Goal: Task Accomplishment & Management: Manage account settings

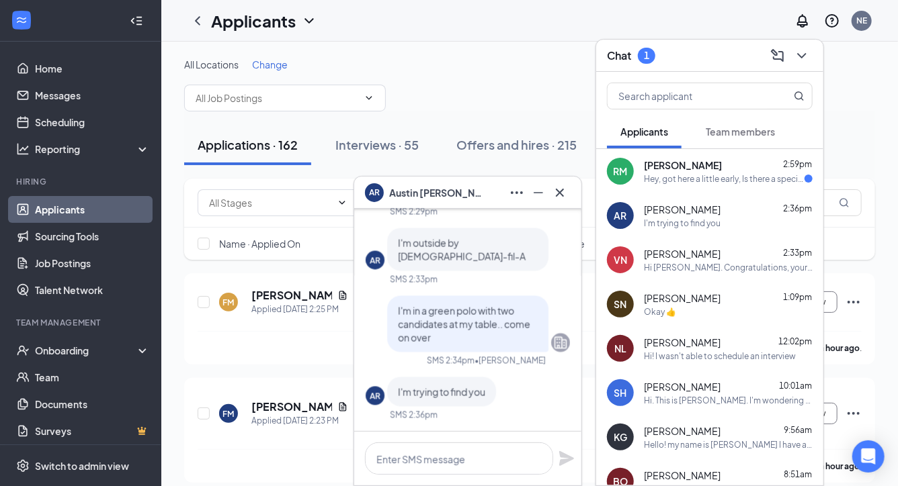
click at [643, 193] on div "AR [PERSON_NAME] 2:36pm I'm trying to find you" at bounding box center [709, 215] width 227 height 44
click at [663, 164] on span "[PERSON_NAME]" at bounding box center [683, 165] width 78 height 13
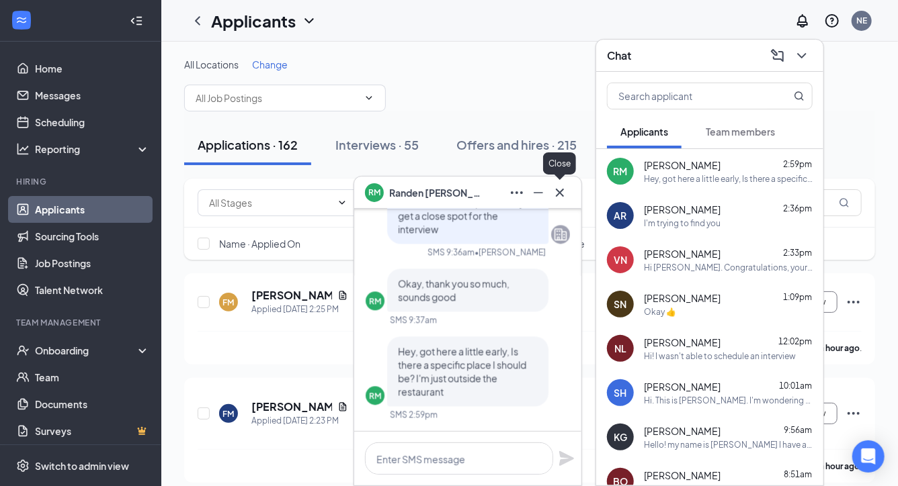
click at [562, 198] on icon "Cross" at bounding box center [560, 193] width 16 height 16
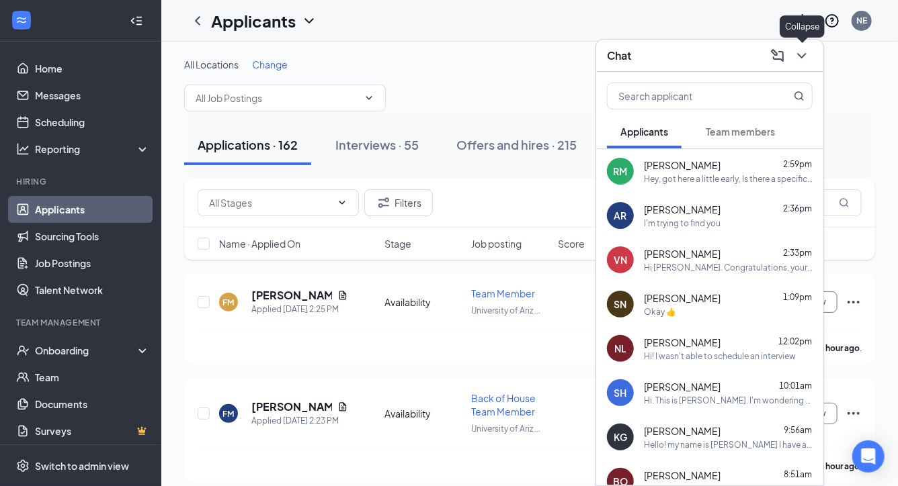
click at [799, 66] on button at bounding box center [801, 55] width 21 height 21
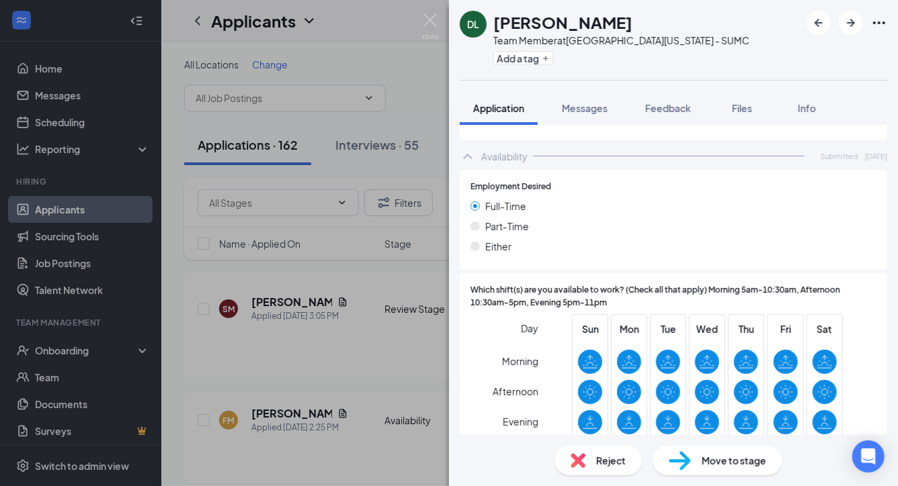
scroll to position [982, 0]
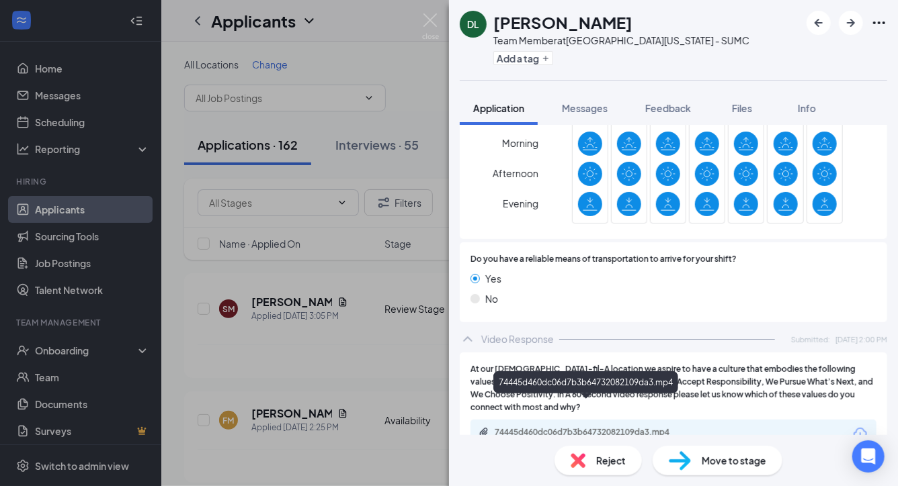
click at [537, 427] on div "74445d460dc06d7b3b64732082109da3.mp4" at bounding box center [588, 432] width 188 height 11
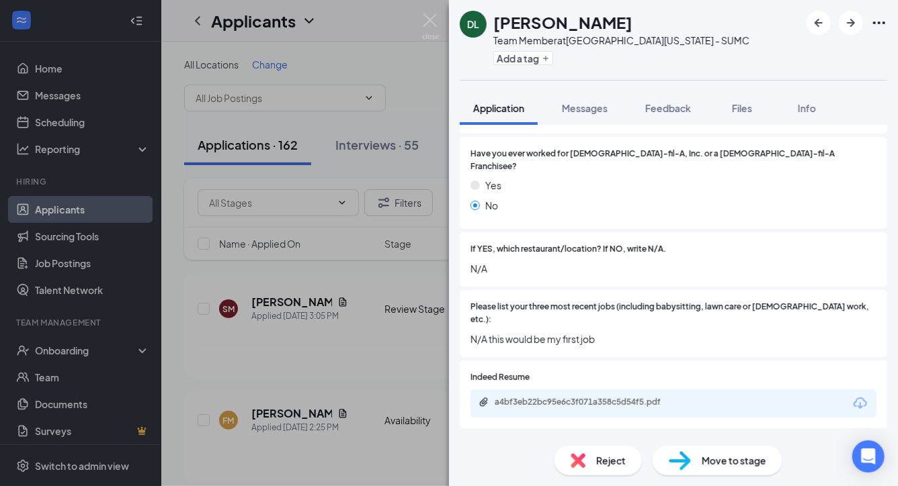
scroll to position [425, 0]
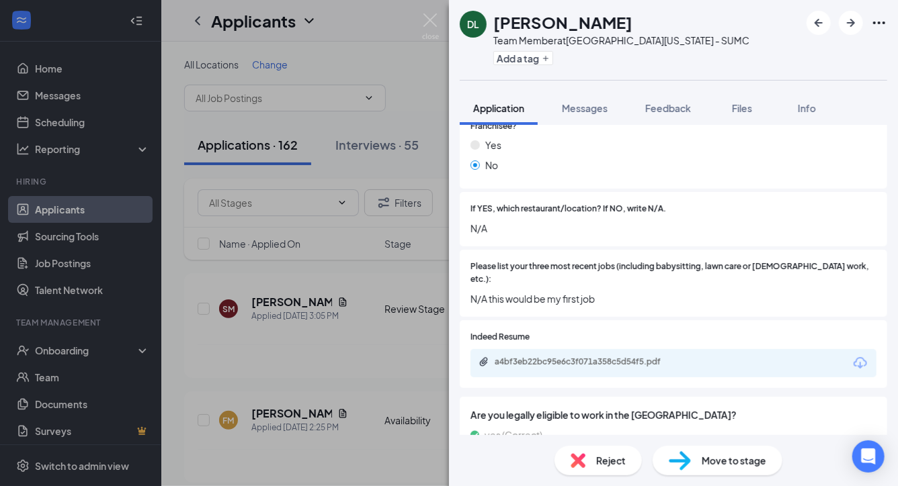
click at [538, 357] on div "a4bf3eb22bc95e6c3f071a358c5d54f5.pdf" at bounding box center [588, 362] width 188 height 11
click at [756, 469] on div "Move to stage" at bounding box center [717, 461] width 130 height 30
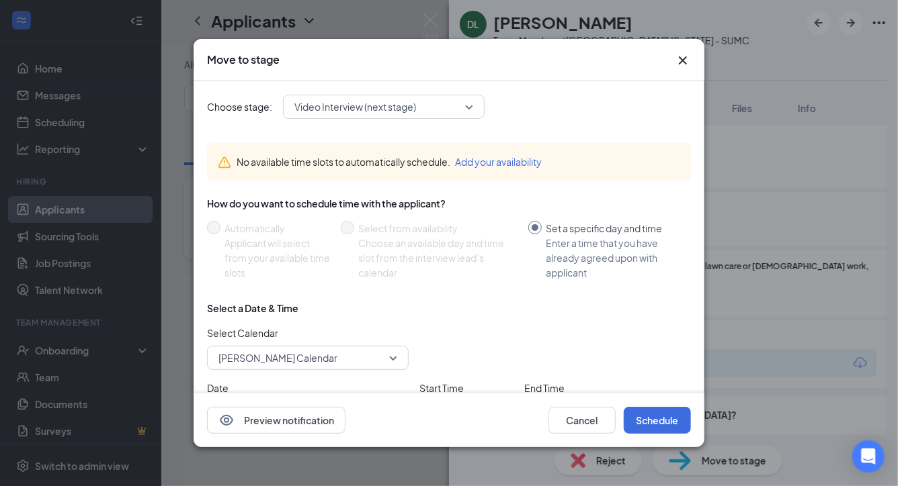
click at [470, 114] on span "Video Interview (next stage)" at bounding box center [383, 107] width 179 height 20
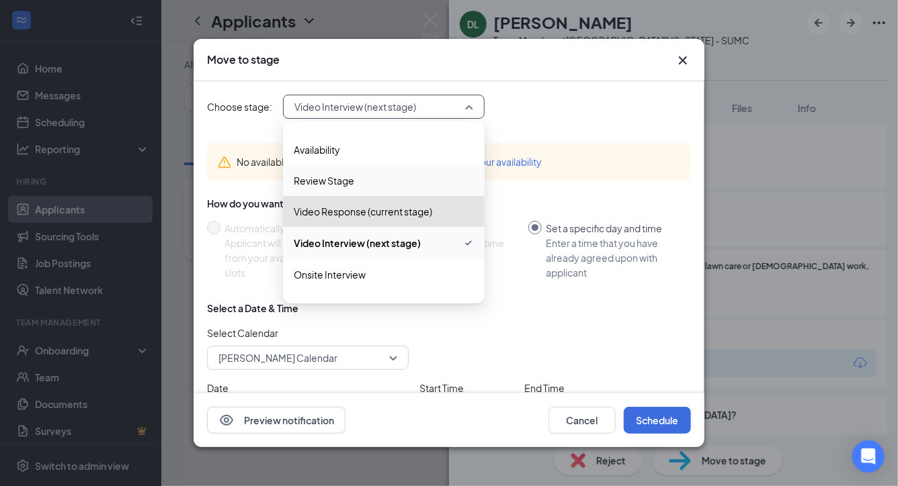
scroll to position [27, 0]
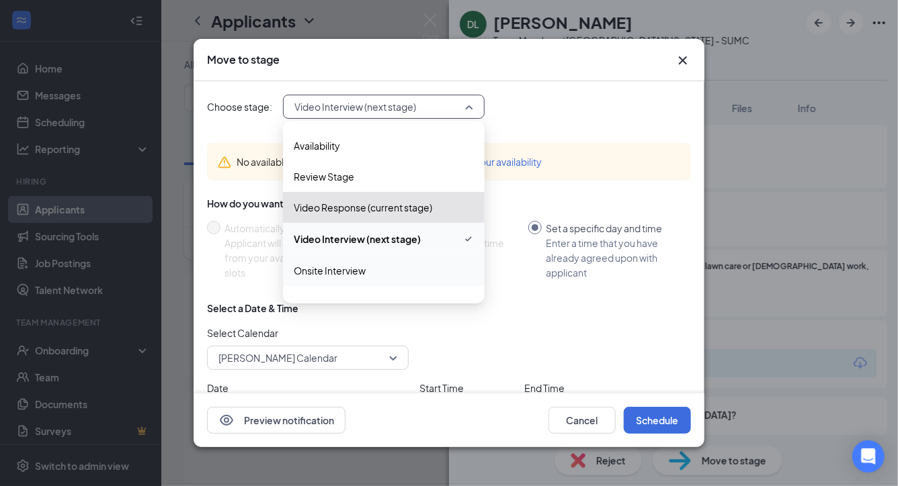
click at [394, 272] on span "Onsite Interview" at bounding box center [384, 270] width 180 height 15
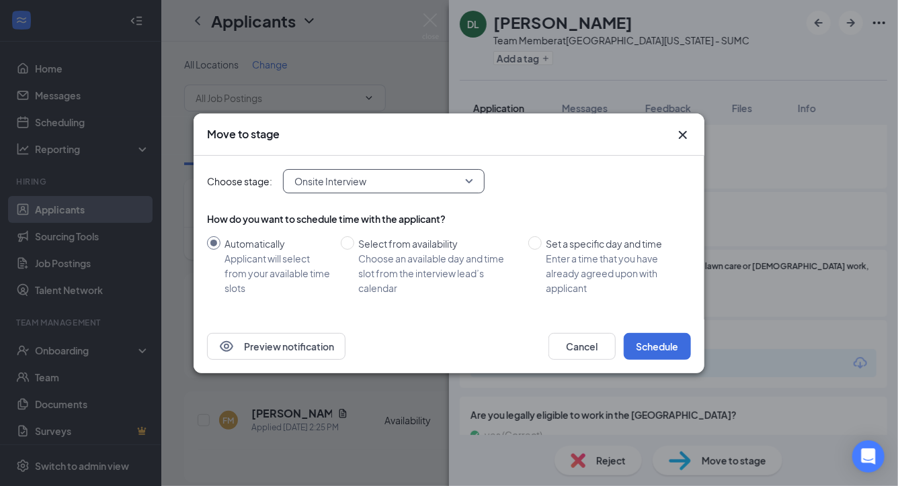
click at [654, 313] on div "Choose stage: 3244204 Onsite Interview 3653217 3244204 3244205 Application Avai…" at bounding box center [449, 238] width 484 height 164
click at [652, 349] on button "Schedule" at bounding box center [656, 346] width 67 height 27
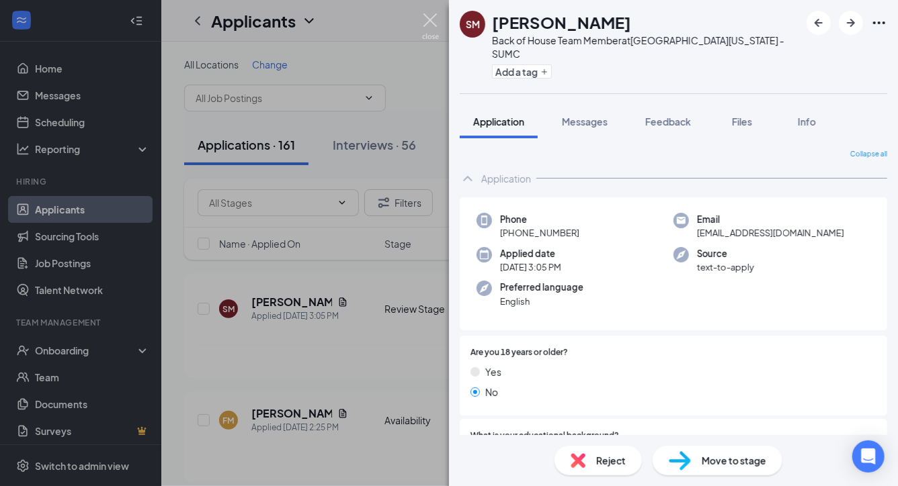
click at [430, 19] on img at bounding box center [430, 26] width 17 height 26
